Goal: Communication & Community: Answer question/provide support

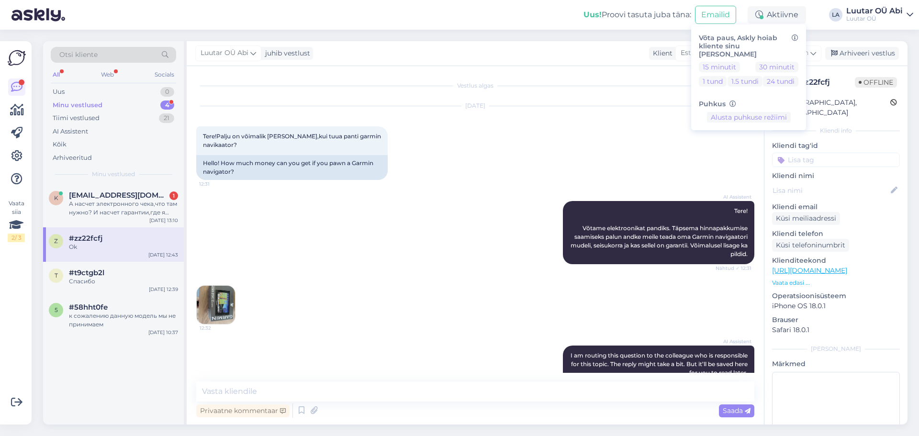
scroll to position [136, 0]
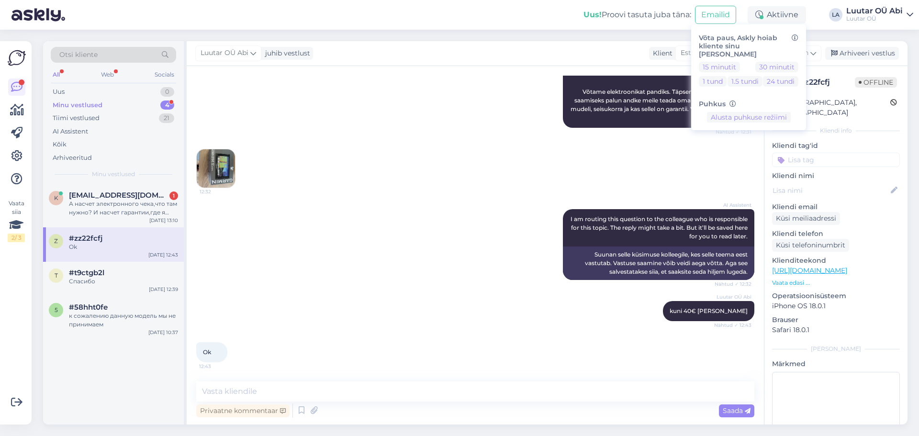
click at [449, 132] on div "AI Assistent Tere! Võtame elektroonikat pandiks. Täpsema hinnapakkumise saamise…" at bounding box center [475, 96] width 558 height 84
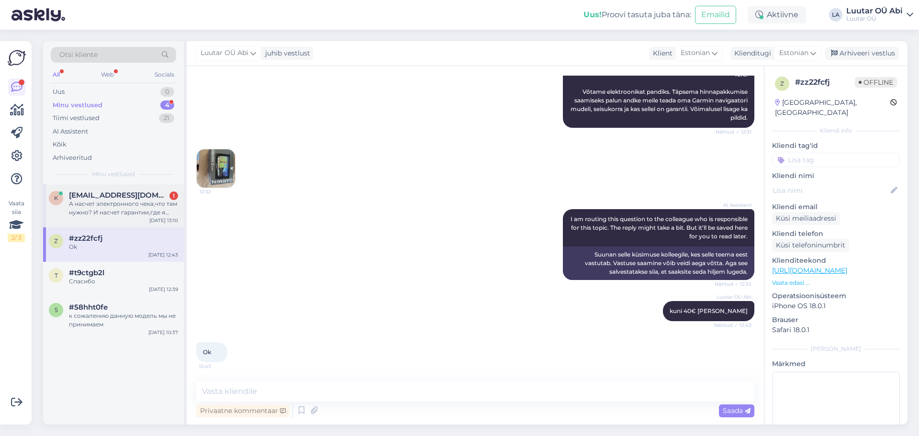
click at [159, 205] on div "А насчет электронного чека,что там нужно? И насчет гарантии,где я могу ее найти…" at bounding box center [123, 208] width 109 height 17
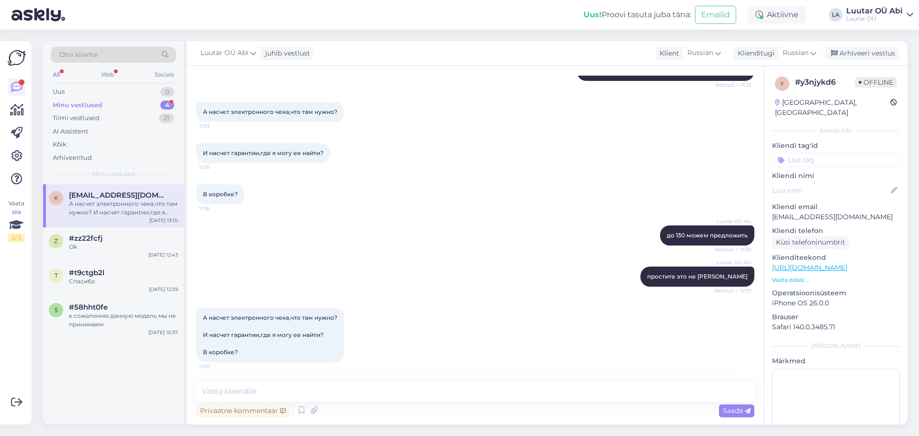
click at [397, 381] on div "Vestlus algas [DATE] Здравствуйте! Подскажите, пожалуйста: хочу заложить iPhone…" at bounding box center [476, 245] width 578 height 359
click at [396, 378] on div "Vestlus algas [DATE] Здравствуйте! Подскажите, пожалуйста: хочу заложить iPhone…" at bounding box center [476, 245] width 578 height 359
click at [486, 387] on textarea at bounding box center [475, 392] width 558 height 20
click at [120, 105] on div "Minu vestlused 4" at bounding box center [113, 105] width 125 height 13
click at [434, 396] on textarea at bounding box center [475, 392] width 558 height 20
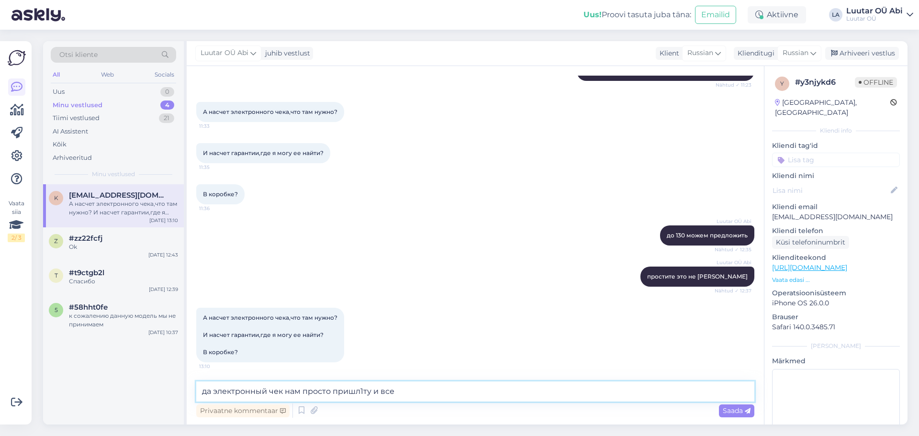
click at [363, 391] on textarea "да электронный чек нам просто пришл1ту и все" at bounding box center [475, 392] width 558 height 20
click at [371, 391] on textarea "да электронный чек нам просто пришлёту и все" at bounding box center [475, 392] width 558 height 20
click at [471, 395] on textarea "да электронный чек нам просто пришлёте и все" at bounding box center [475, 392] width 558 height 20
type textarea "да электронный чек нам просто пришлёте и все"
click at [740, 414] on span "Saada" at bounding box center [737, 411] width 28 height 9
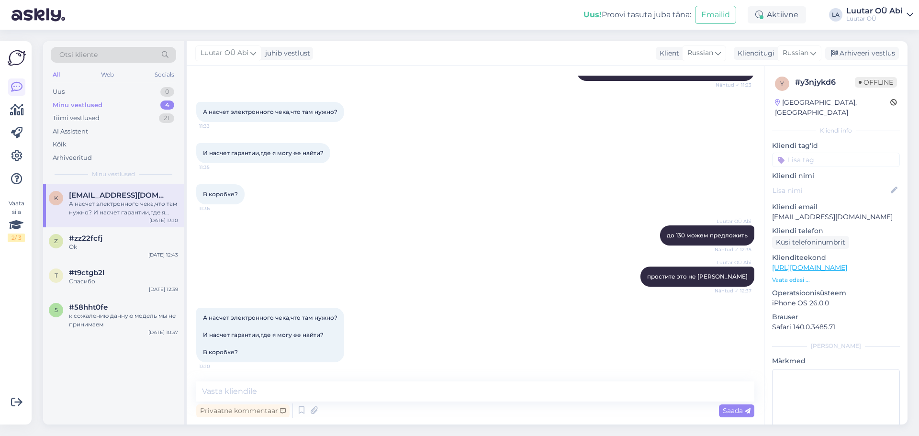
scroll to position [544, 0]
